Goal: Task Accomplishment & Management: Manage account settings

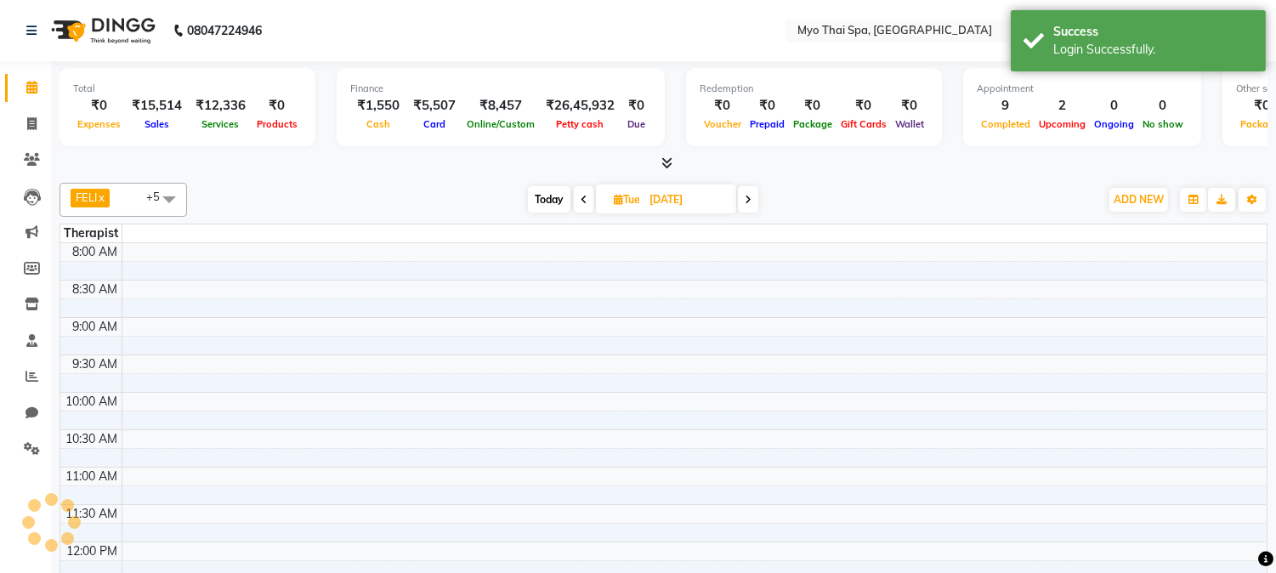
select select "en"
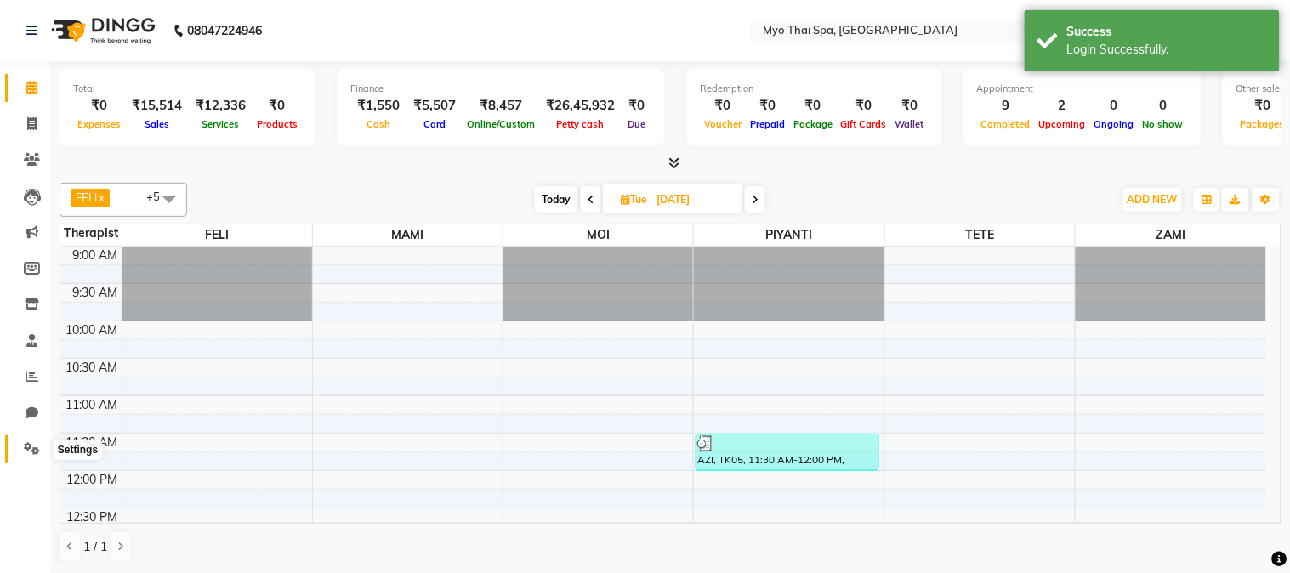
click at [27, 452] on icon at bounding box center [32, 448] width 16 height 13
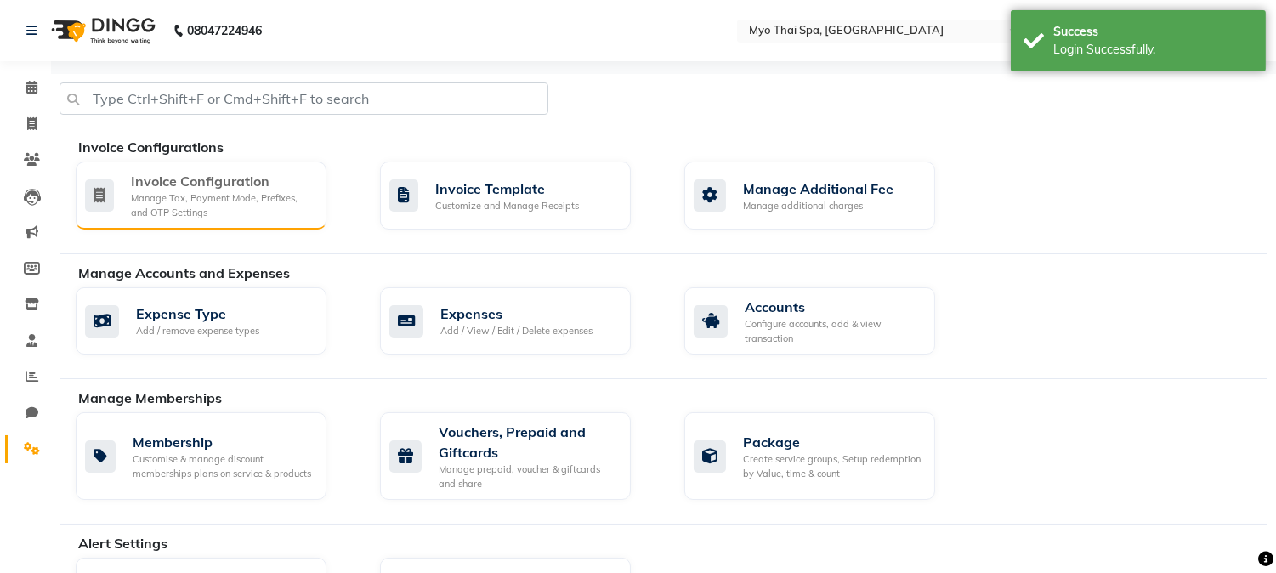
click at [155, 209] on div "Manage Tax, Payment Mode, Prefixes, and OTP Settings" at bounding box center [222, 205] width 182 height 28
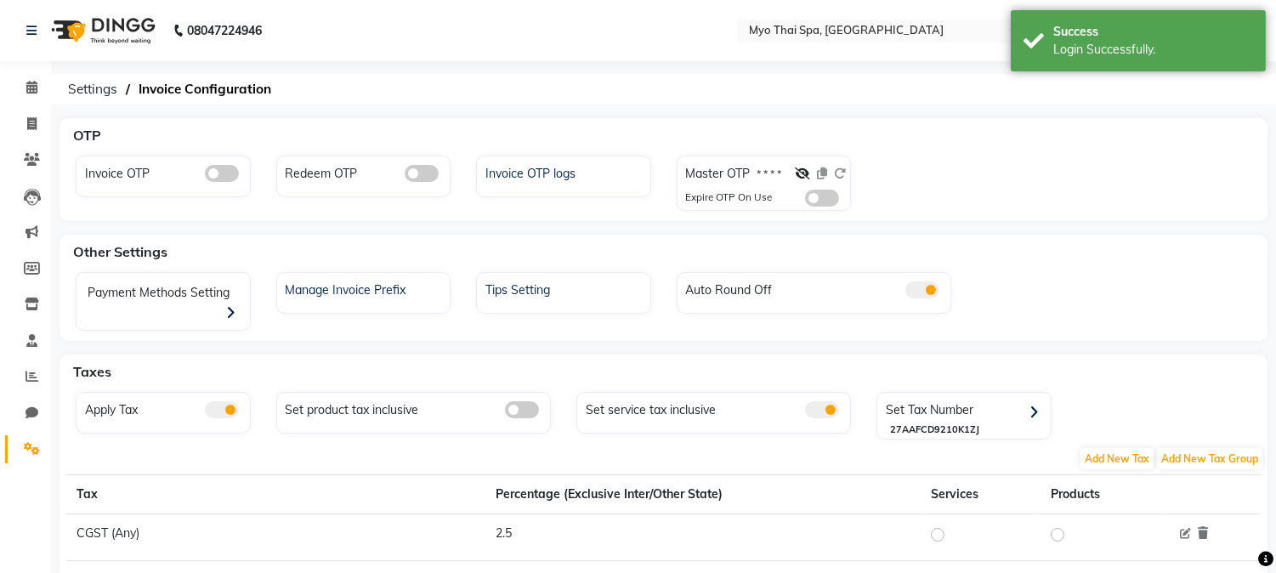
click at [232, 173] on span at bounding box center [222, 173] width 34 height 17
click at [205, 176] on input "checkbox" at bounding box center [205, 176] width 0 height 0
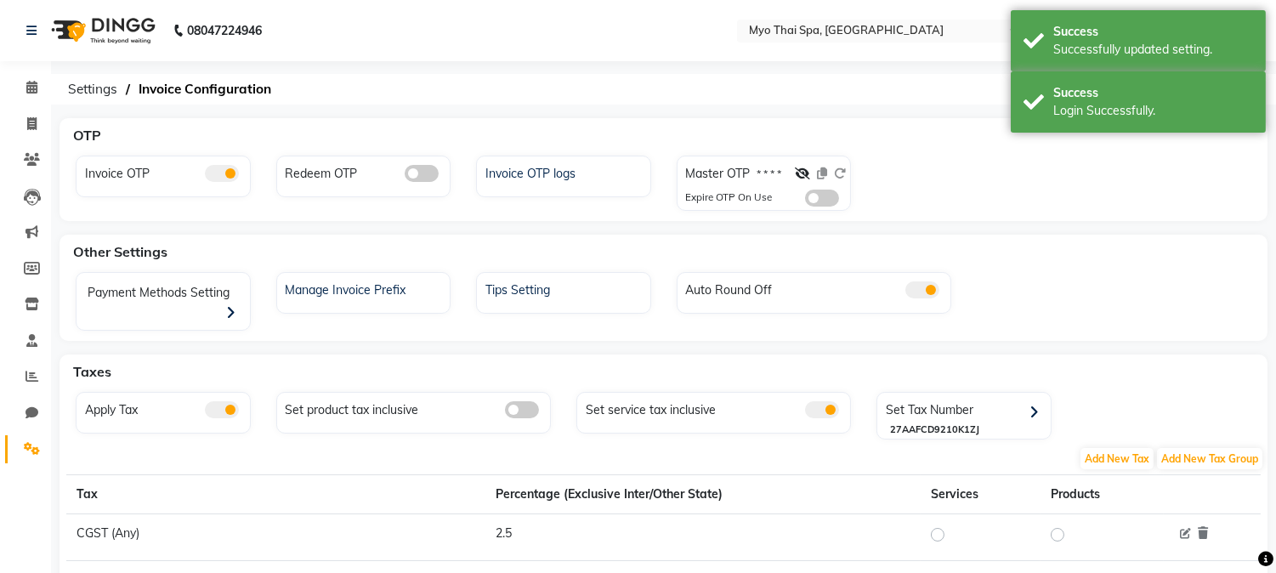
click at [425, 168] on span at bounding box center [422, 173] width 34 height 17
click at [405, 176] on input "checkbox" at bounding box center [405, 176] width 0 height 0
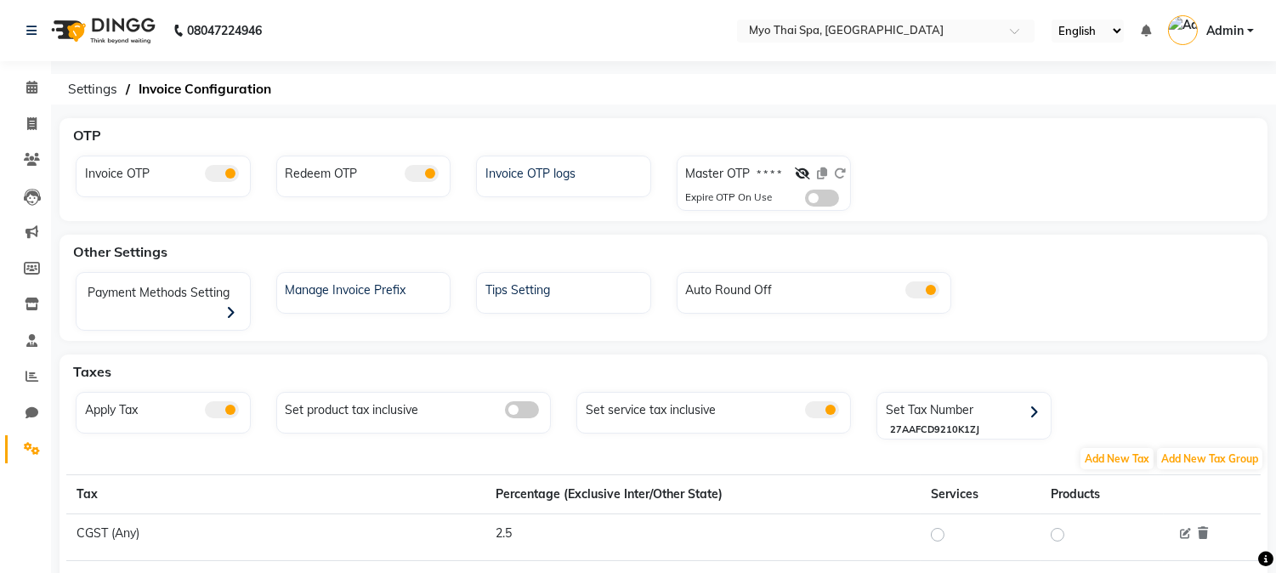
click at [1237, 35] on span "Admin" at bounding box center [1225, 31] width 37 height 18
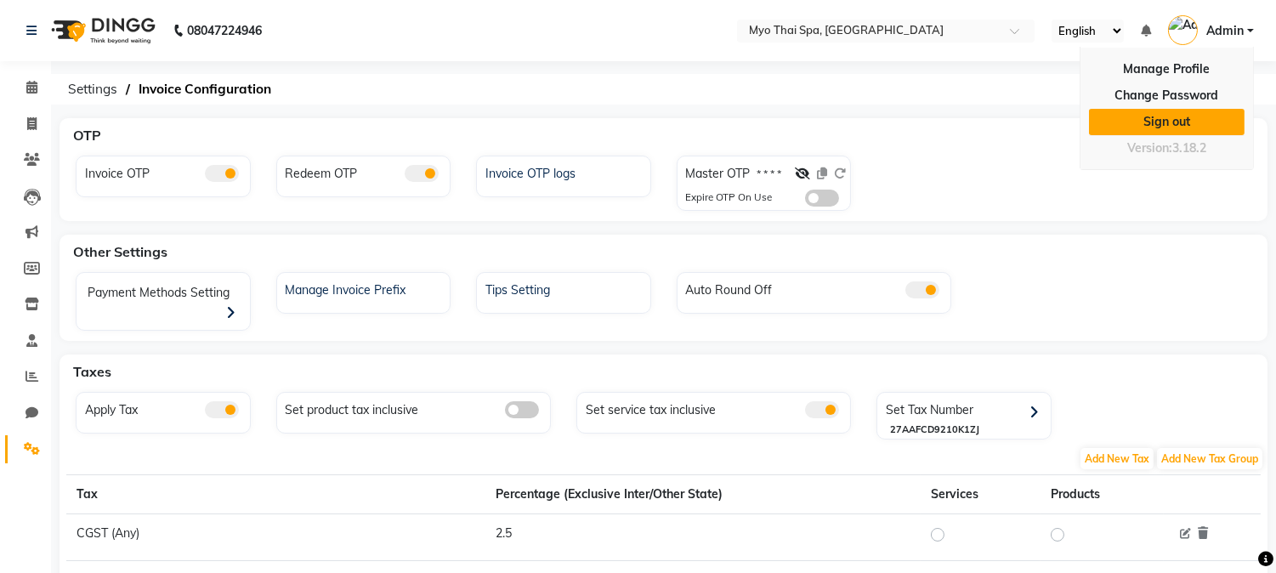
click at [1185, 123] on link "Sign out" at bounding box center [1167, 122] width 156 height 26
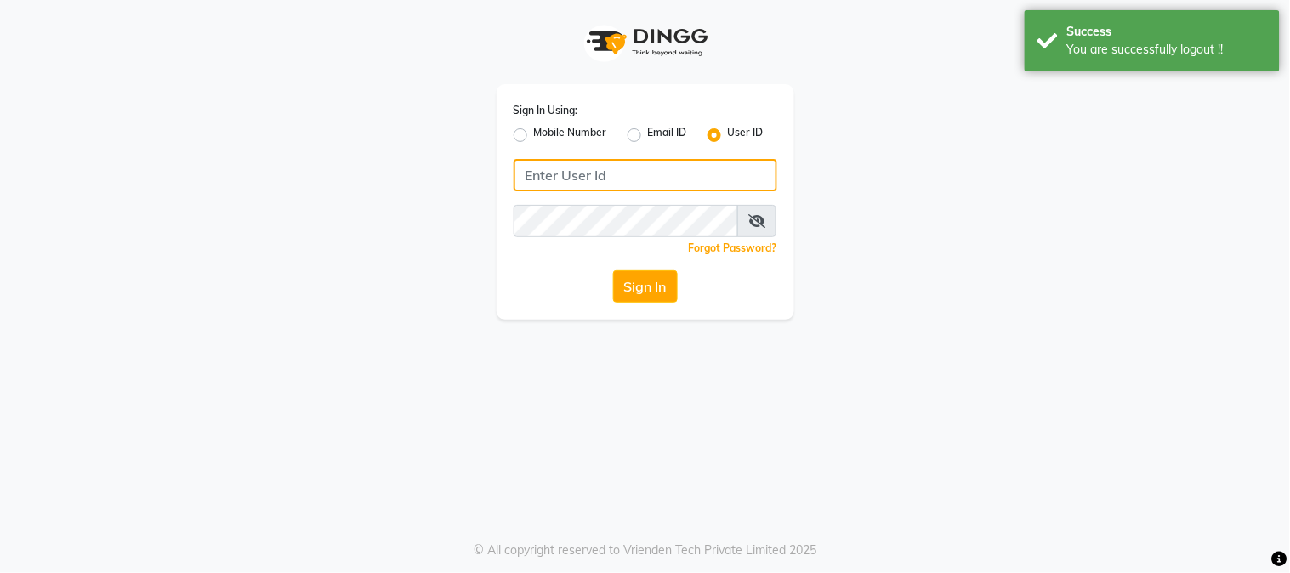
click at [617, 165] on input "Username" at bounding box center [646, 175] width 264 height 32
